Goal: Navigation & Orientation: Understand site structure

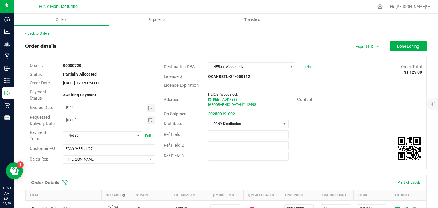
scroll to position [137, 0]
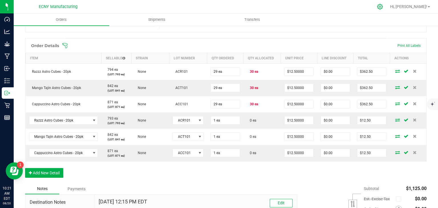
drag, startPoint x: 0, startPoint y: 0, endPoint x: 397, endPoint y: 8, distance: 397.5
click at [383, 8] on icon at bounding box center [380, 7] width 6 height 6
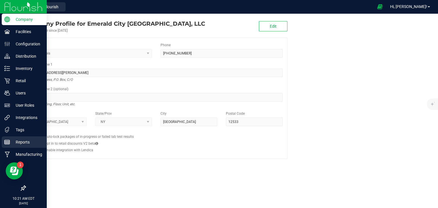
click at [25, 144] on p "Reports" at bounding box center [27, 141] width 34 height 7
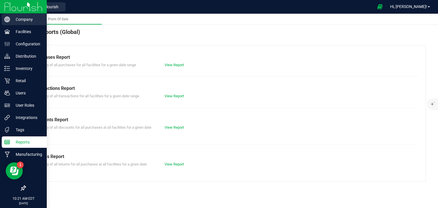
click at [22, 20] on p "Company" at bounding box center [27, 19] width 34 height 7
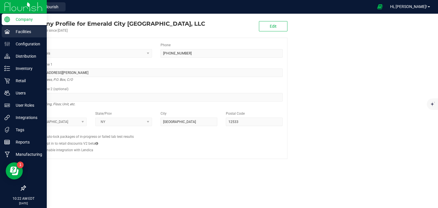
click at [23, 32] on p "Facilities" at bounding box center [27, 31] width 34 height 7
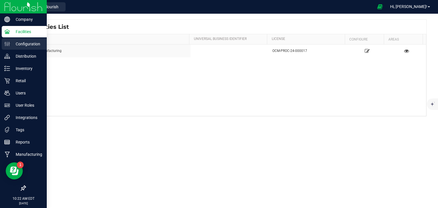
click at [31, 44] on p "Configuration" at bounding box center [27, 43] width 34 height 7
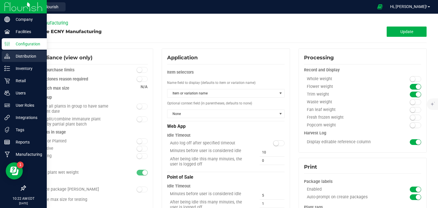
click at [25, 54] on p "Distribution" at bounding box center [27, 56] width 34 height 7
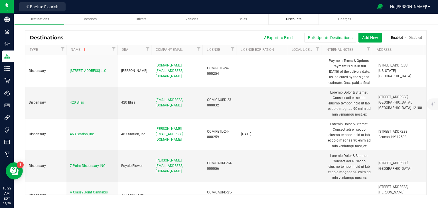
click at [291, 21] on span "Discounts" at bounding box center [293, 19] width 15 height 4
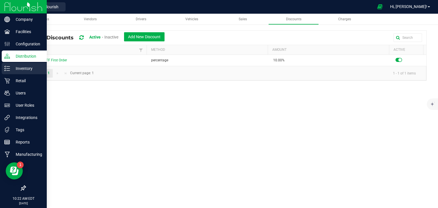
click at [25, 70] on p "Inventory" at bounding box center [27, 68] width 34 height 7
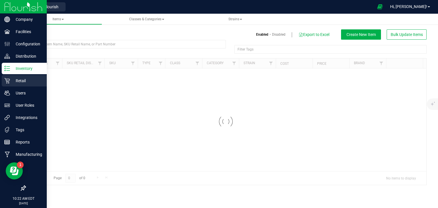
click at [19, 82] on p "Retail" at bounding box center [27, 80] width 34 height 7
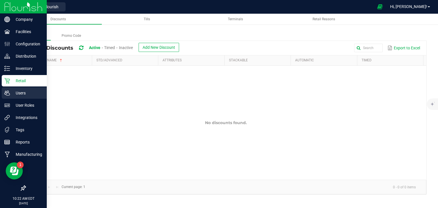
click at [18, 93] on p "Users" at bounding box center [27, 92] width 34 height 7
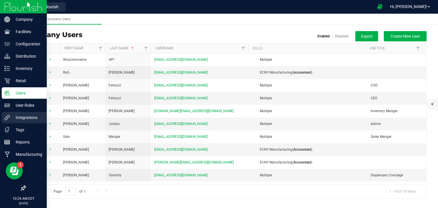
click at [8, 117] on icon at bounding box center [7, 117] width 5 height 5
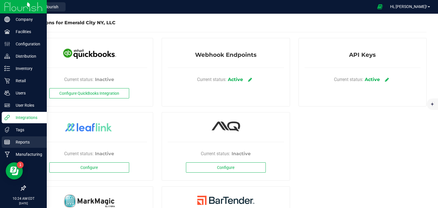
click at [23, 142] on p "Reports" at bounding box center [27, 141] width 34 height 7
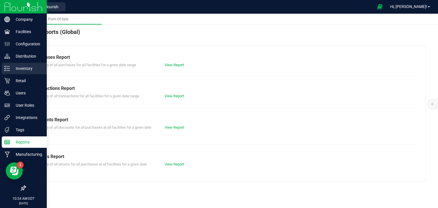
click at [16, 71] on p "Inventory" at bounding box center [27, 68] width 34 height 7
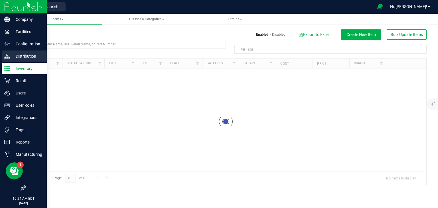
click at [27, 53] on p "Distribution" at bounding box center [27, 56] width 34 height 7
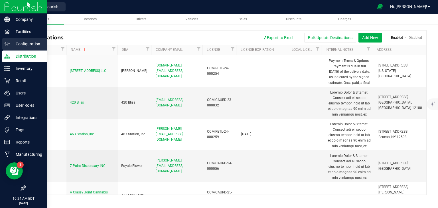
click at [40, 42] on p "Configuration" at bounding box center [27, 43] width 34 height 7
